Goal: Information Seeking & Learning: Check status

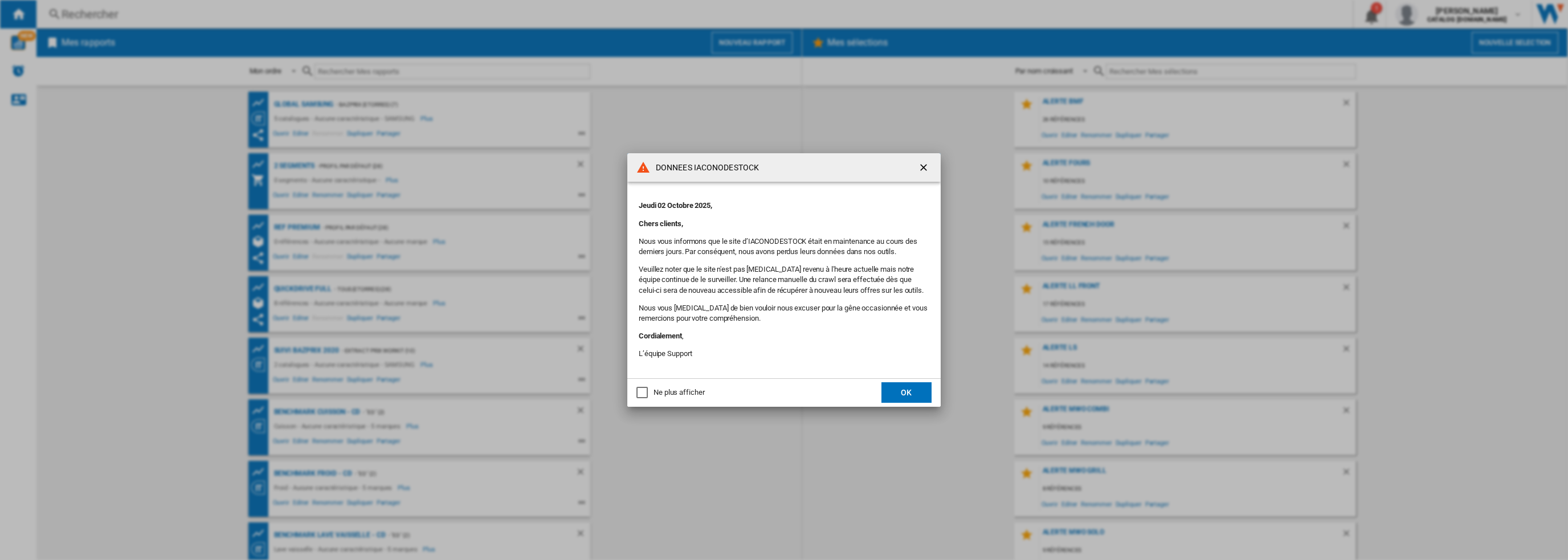
drag, startPoint x: 898, startPoint y: 386, endPoint x: 892, endPoint y: 378, distance: 10.0
click at [898, 387] on button "OK" at bounding box center [906, 393] width 50 height 21
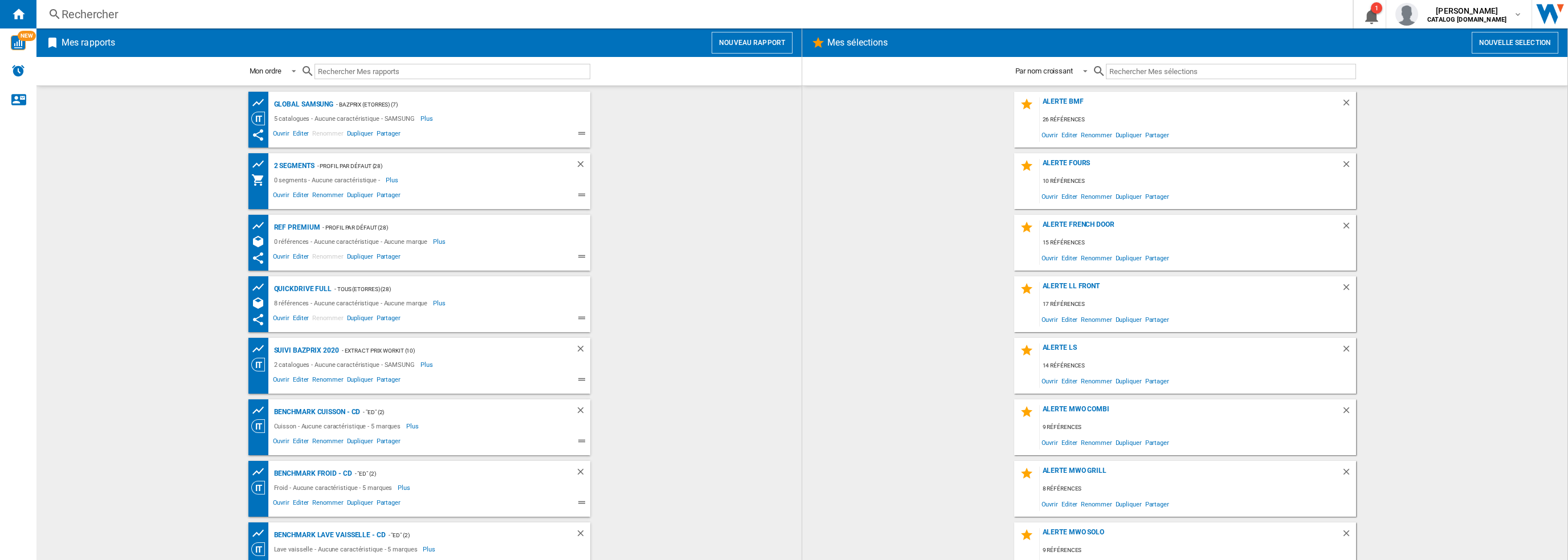
click at [268, 17] on div "Rechercher" at bounding box center [693, 14] width 1261 height 16
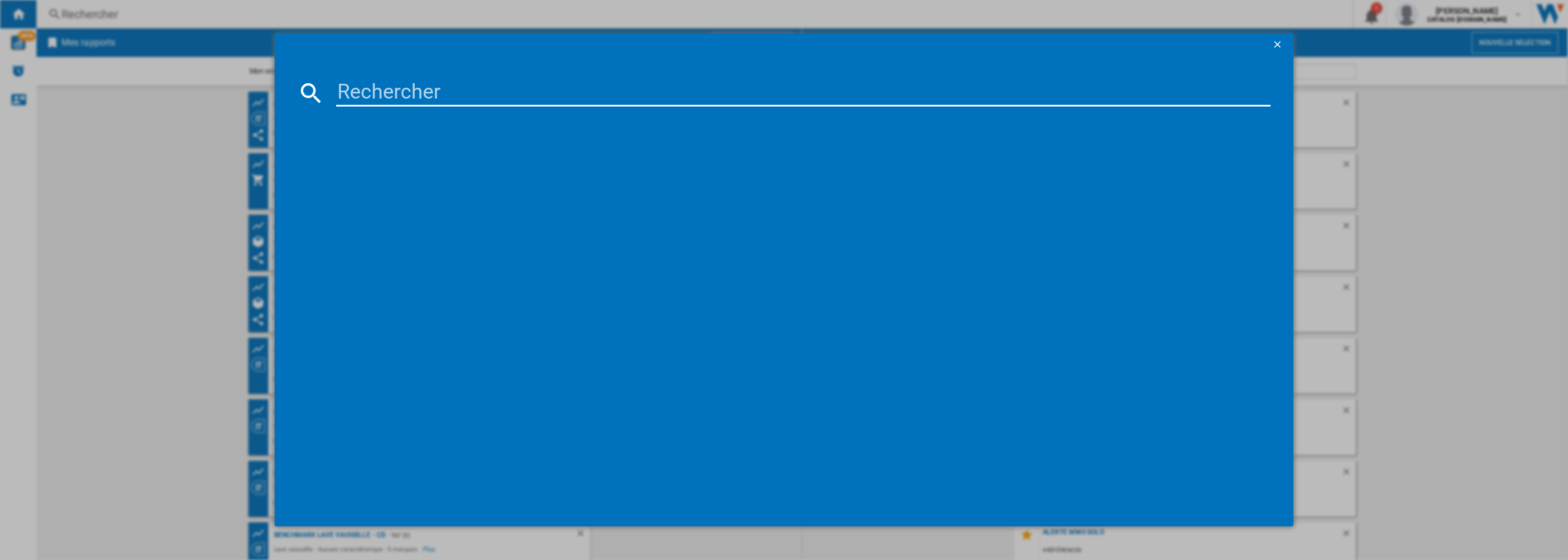
click at [443, 88] on input at bounding box center [803, 93] width 935 height 28
paste input "NV7B44304AS/U1"
type input "NV7B44304AS/U1"
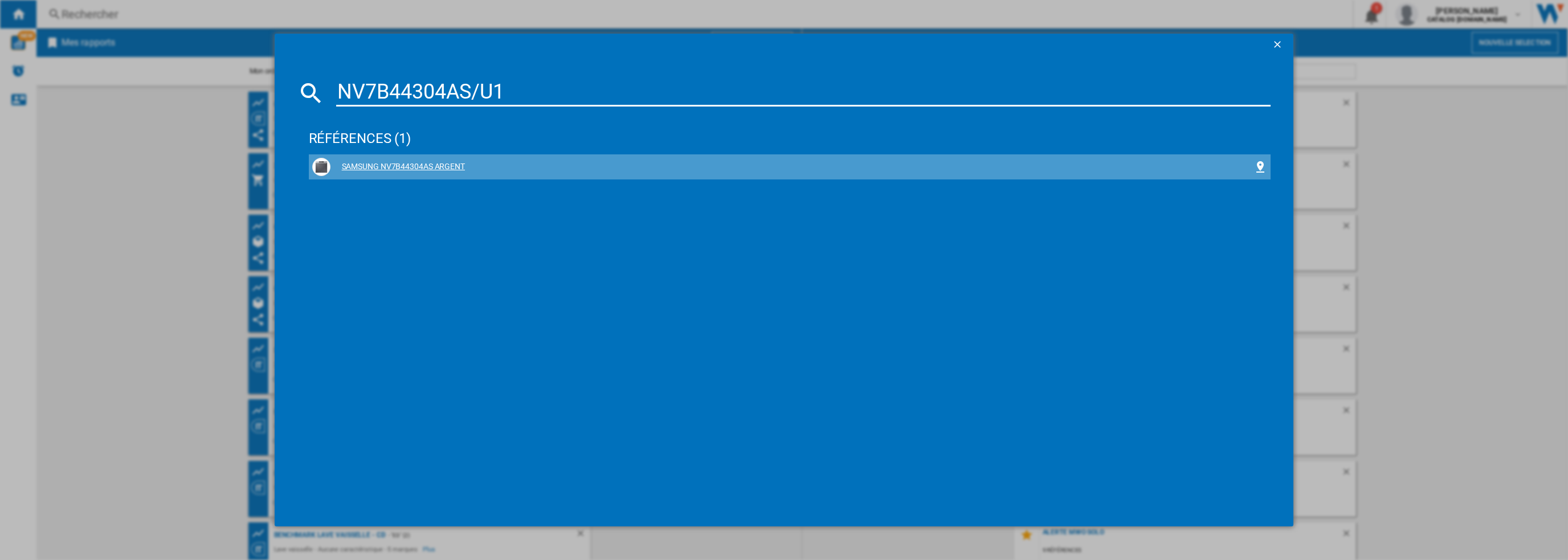
click at [399, 163] on div "SAMSUNG NV7B44304AS ARGENT" at bounding box center [793, 167] width 924 height 11
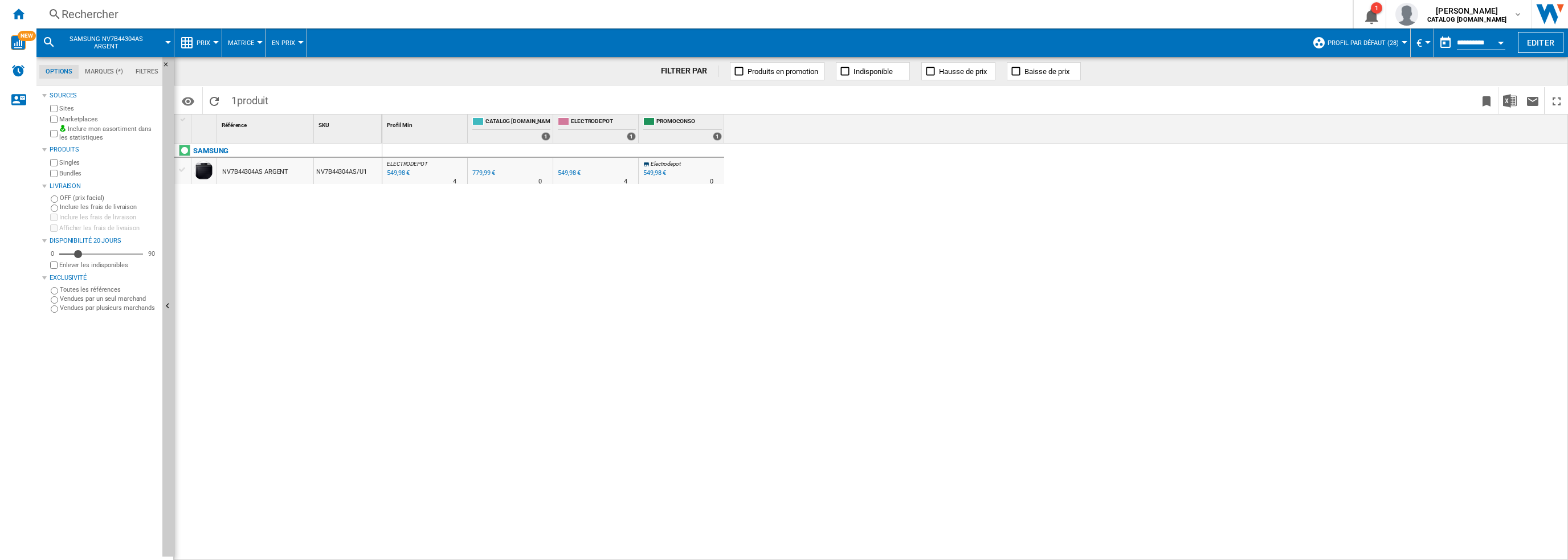
click at [266, 173] on div "NV7B44304AS ARGENT" at bounding box center [256, 171] width 66 height 26
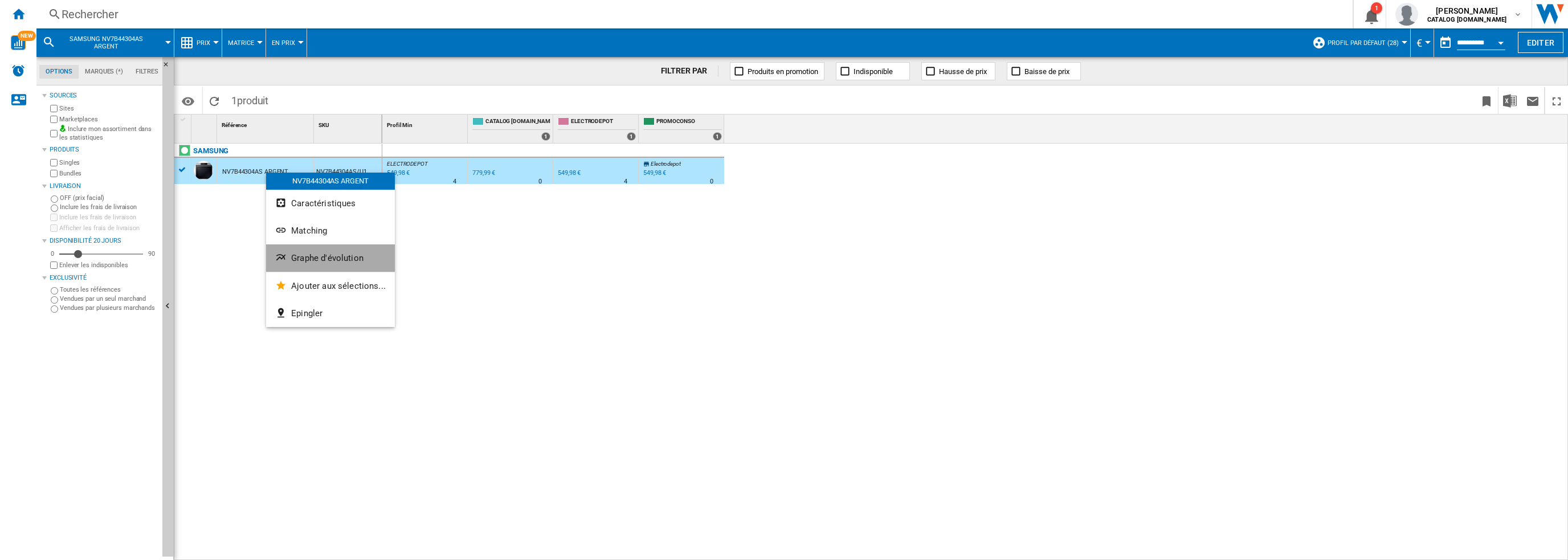
click at [333, 258] on span "Graphe d'évolution" at bounding box center [327, 257] width 73 height 10
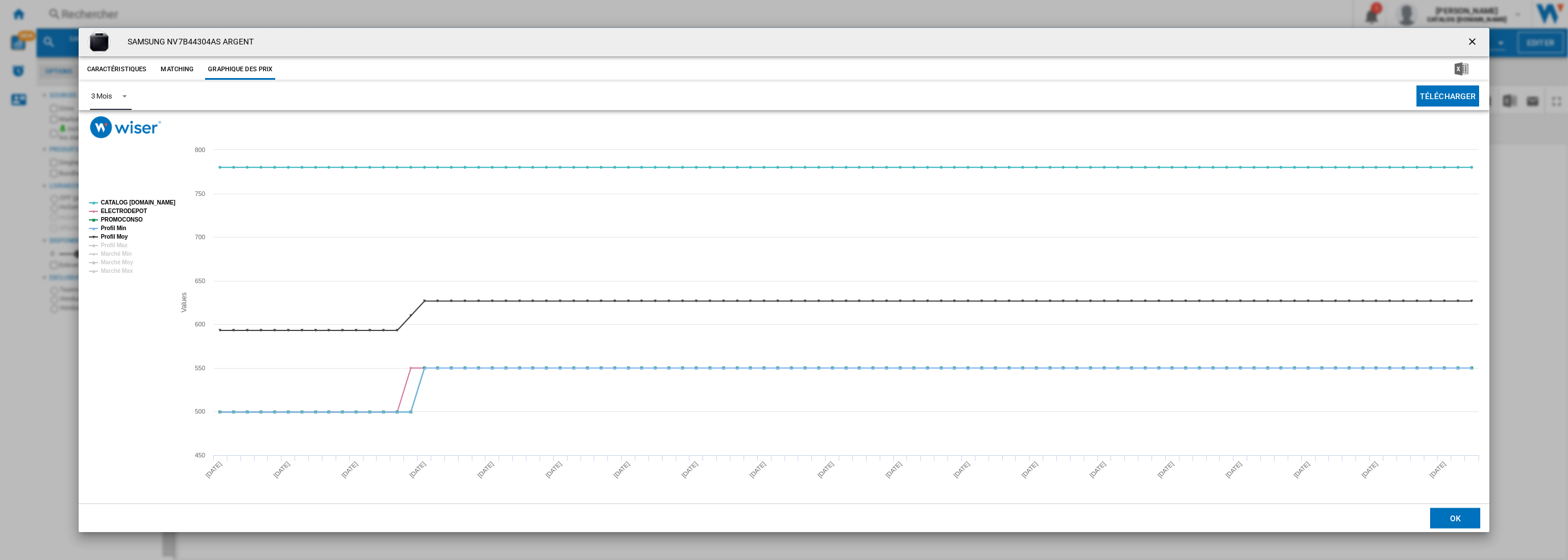
click at [114, 100] on md-select-value "3 Mois" at bounding box center [111, 96] width 42 height 28
click at [110, 122] on div "6 Mois" at bounding box center [101, 123] width 21 height 10
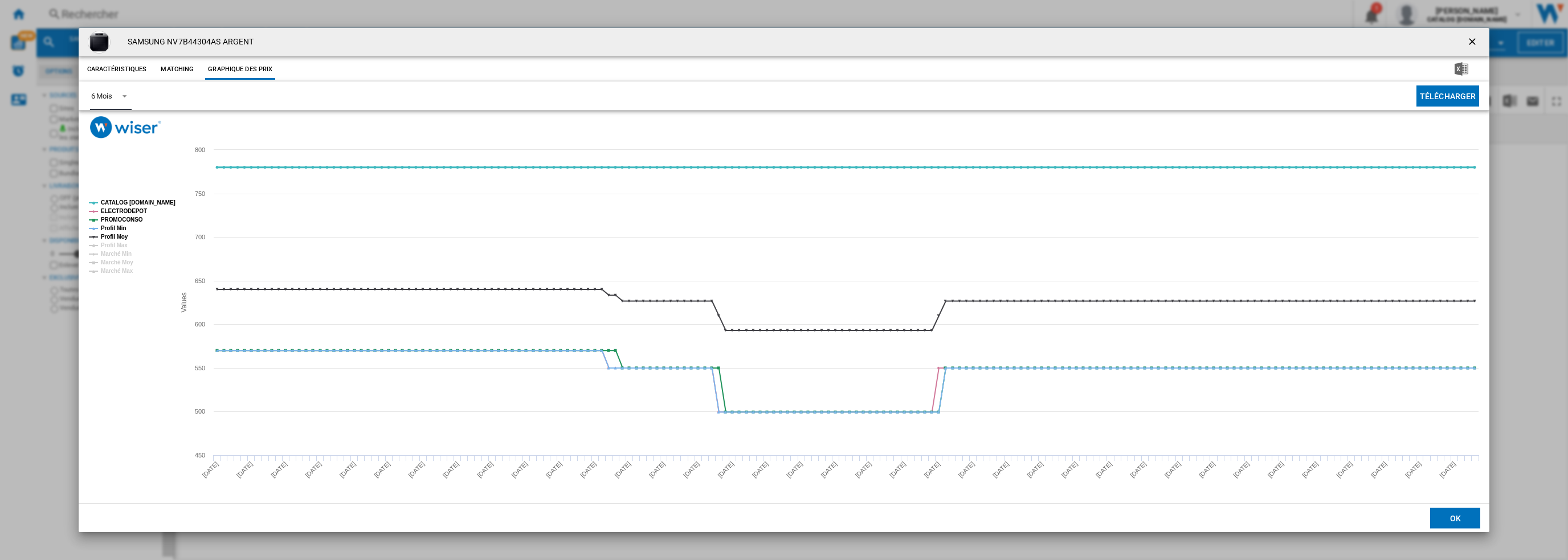
click at [121, 201] on tspan "CATALOG SAMSUNG.FR" at bounding box center [138, 202] width 75 height 6
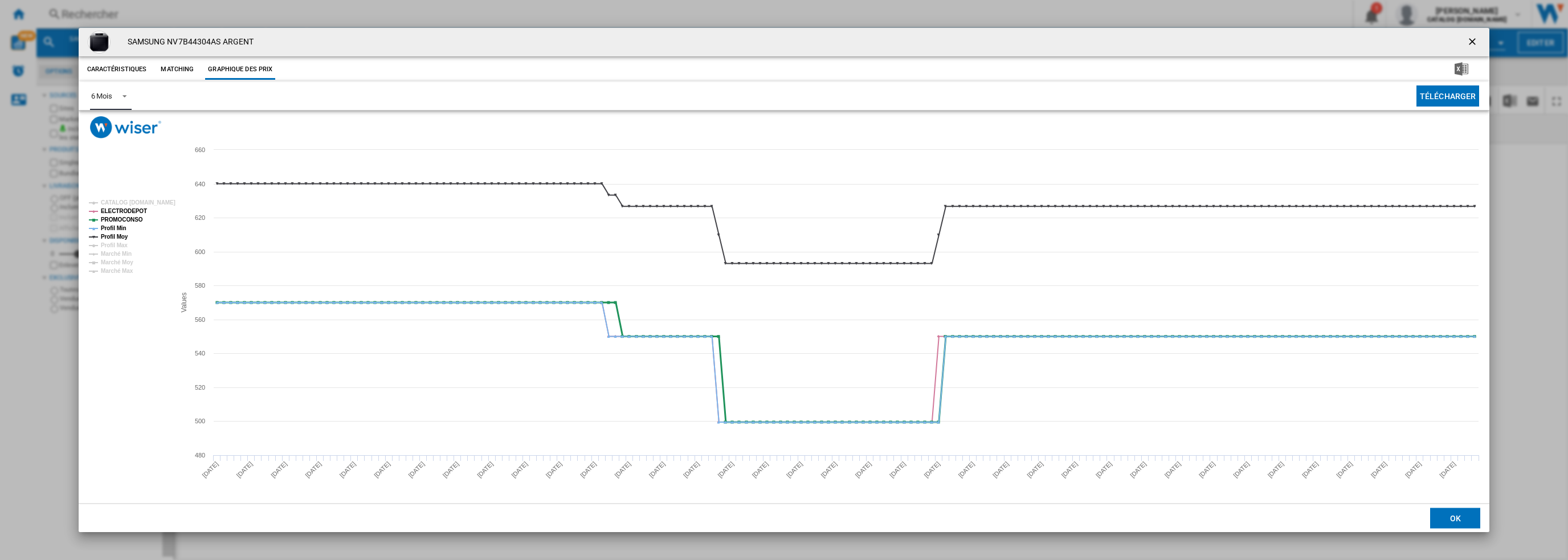
click at [126, 218] on tspan "PROMOCONSO" at bounding box center [122, 219] width 42 height 6
click at [119, 230] on tspan "Profil Min" at bounding box center [114, 228] width 26 height 6
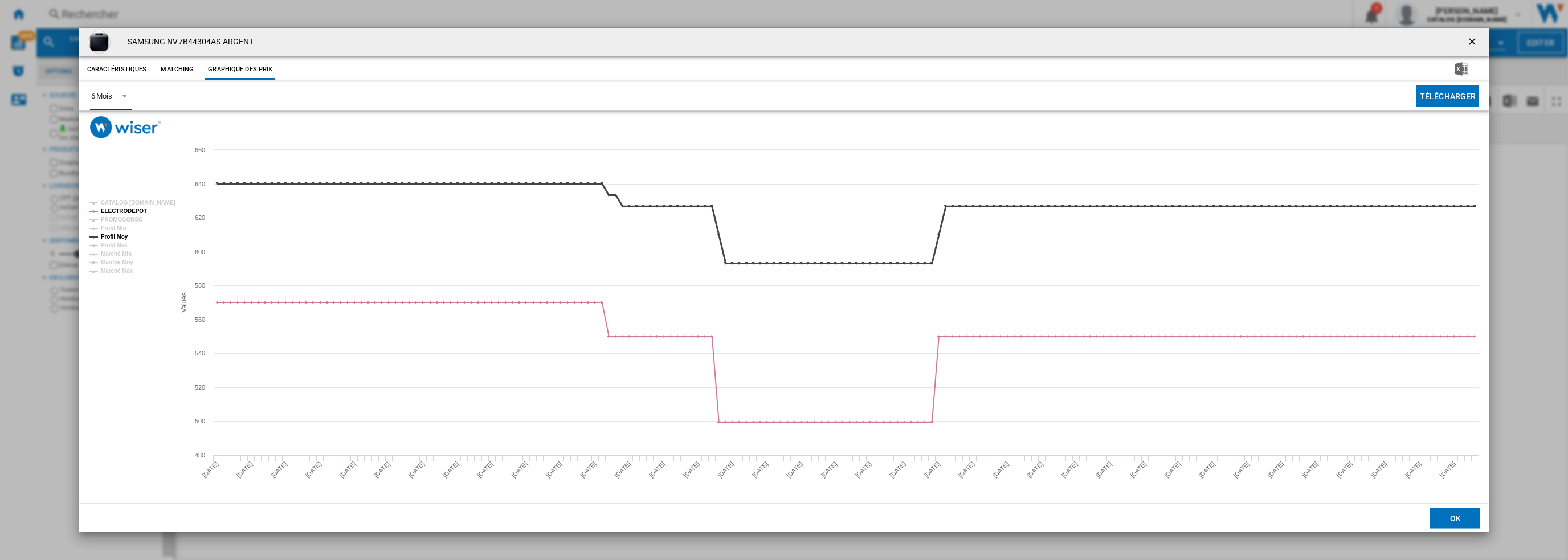
click at [118, 237] on tspan "Profil Moy" at bounding box center [114, 236] width 28 height 6
